Goal: Check status: Check status

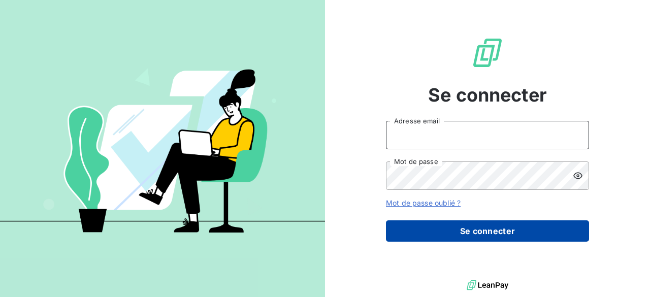
type input "leila.brige@ostreya.com"
click at [506, 227] on button "Se connecter" at bounding box center [487, 230] width 203 height 21
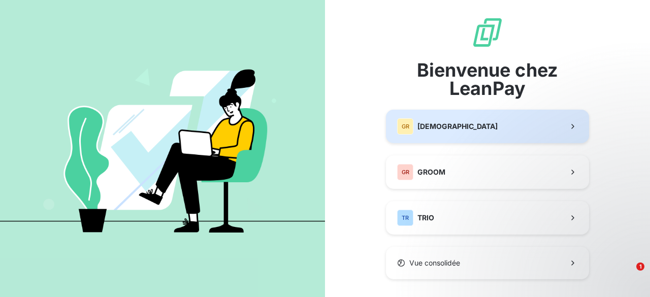
click at [446, 126] on span "[DEMOGRAPHIC_DATA]" at bounding box center [457, 126] width 80 height 10
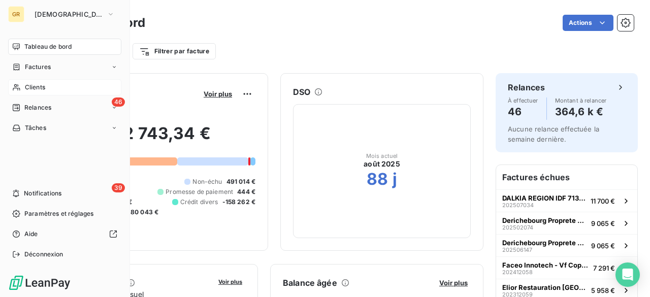
click at [19, 88] on icon at bounding box center [16, 87] width 9 height 8
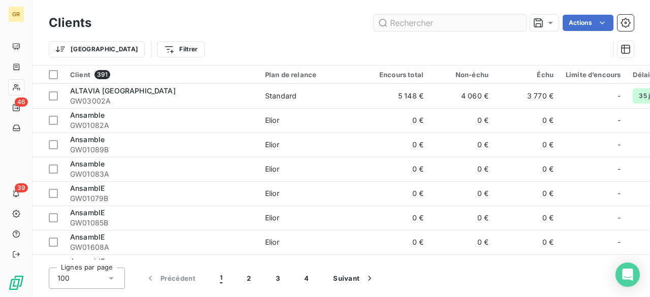
click at [464, 27] on input "text" at bounding box center [450, 23] width 152 height 16
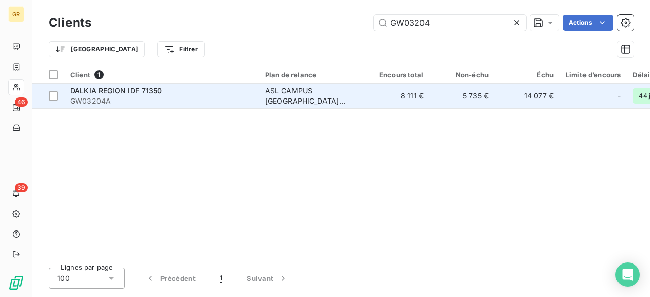
type input "GW03204"
click at [178, 97] on span "GW03204A" at bounding box center [161, 101] width 183 height 10
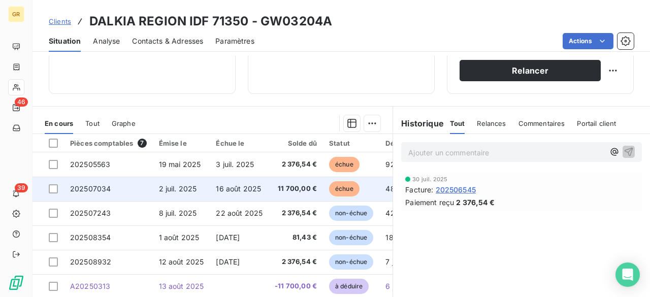
scroll to position [185, 0]
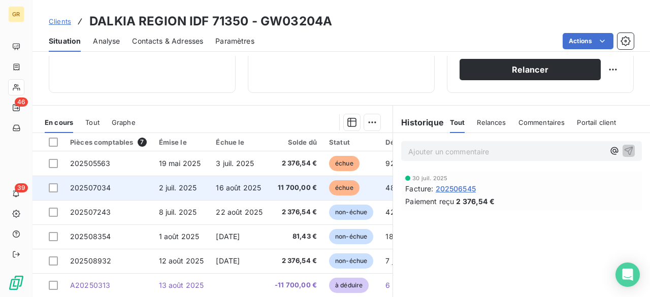
click at [243, 183] on span "16 août 2025" at bounding box center [238, 187] width 45 height 9
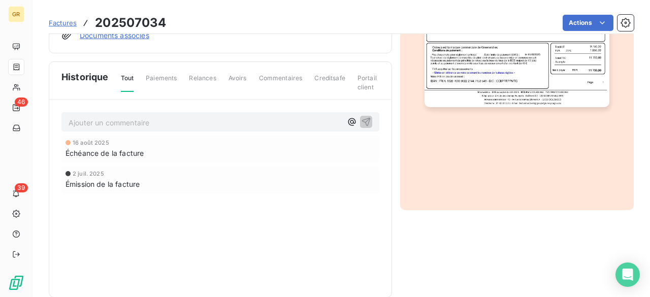
scroll to position [296, 0]
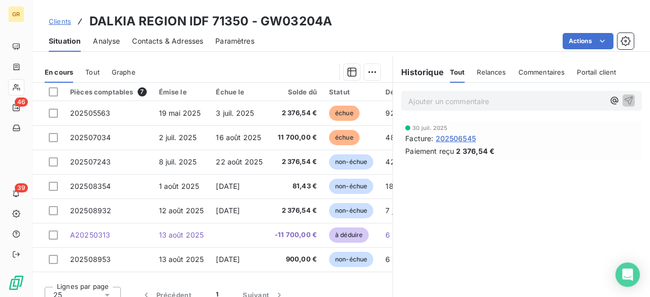
scroll to position [234, 0]
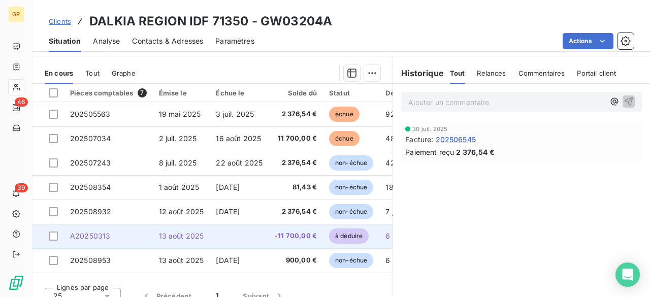
click at [199, 234] on span "13 août 2025" at bounding box center [181, 235] width 45 height 9
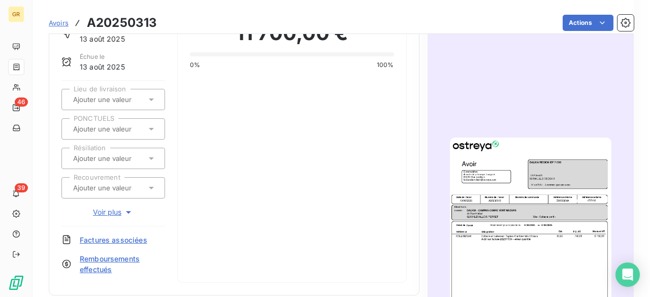
scroll to position [76, 0]
click at [553, 256] on img "button" at bounding box center [530, 252] width 161 height 228
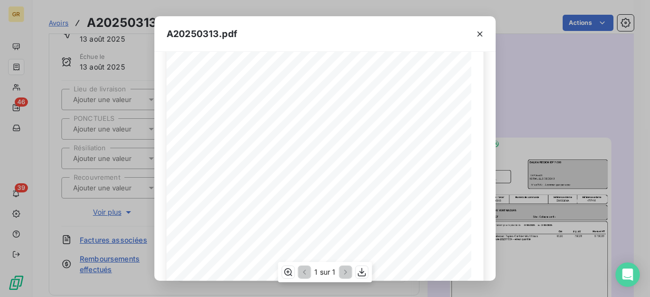
scroll to position [0, 0]
